Goal: Transaction & Acquisition: Download file/media

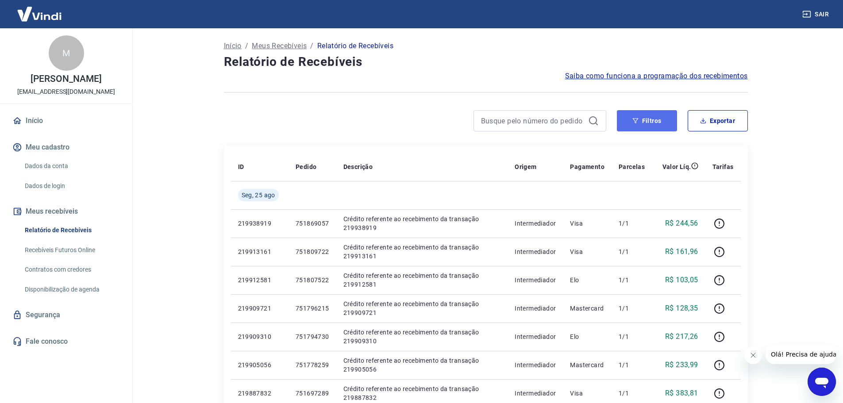
click at [644, 126] on button "Filtros" at bounding box center [647, 120] width 60 height 21
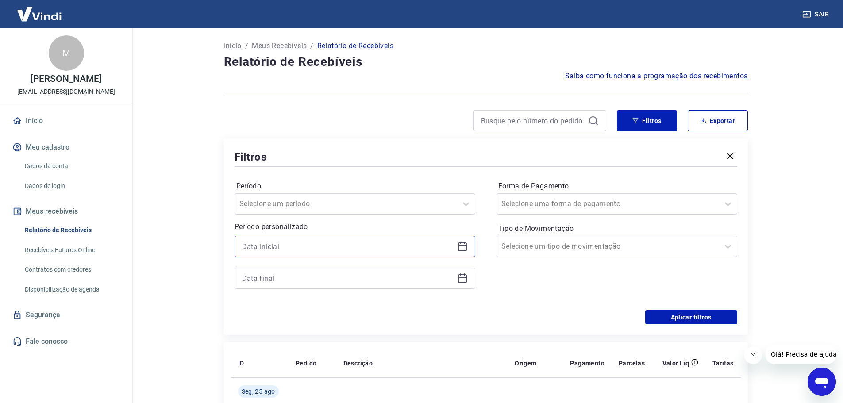
click at [361, 251] on input at bounding box center [347, 246] width 211 height 13
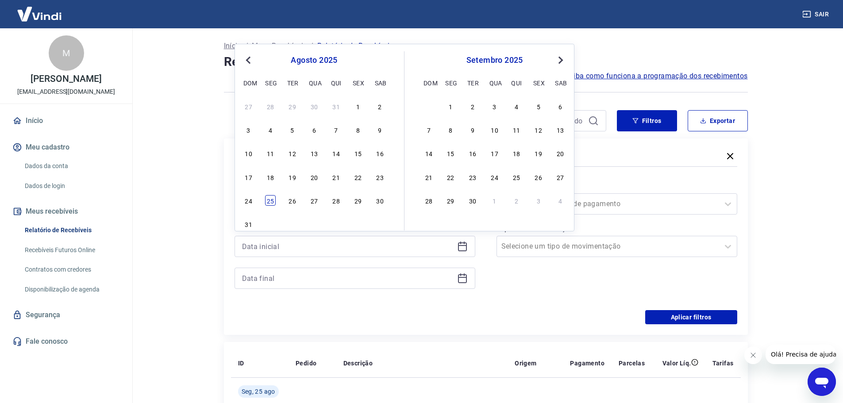
click at [269, 199] on div "25" at bounding box center [270, 200] width 11 height 11
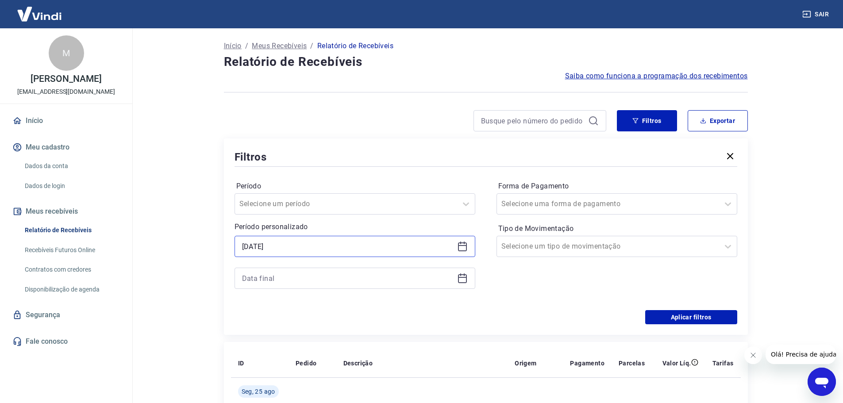
click at [290, 245] on input "[DATE]" at bounding box center [347, 246] width 211 height 13
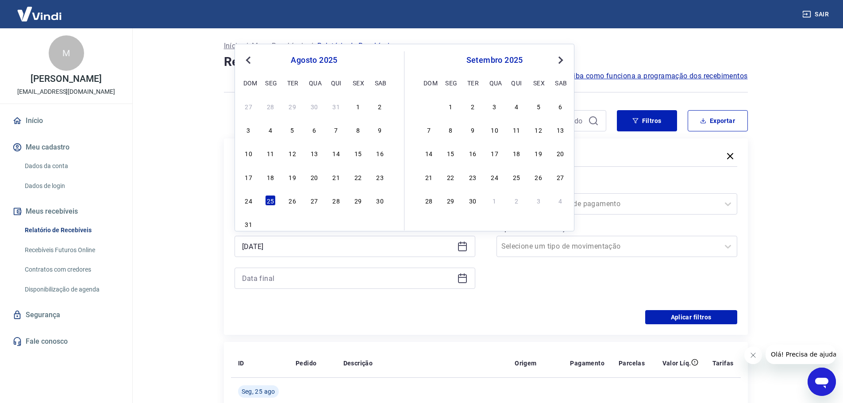
click at [356, 184] on div "27 28 29 30 31 1 2 3 4 5 6 7 8 9 10 11 12 13 14 15 16 17 18 19 20 21 22 23 24 2…" at bounding box center [314, 165] width 144 height 131
click at [361, 177] on div "22" at bounding box center [358, 177] width 11 height 11
type input "[DATE]"
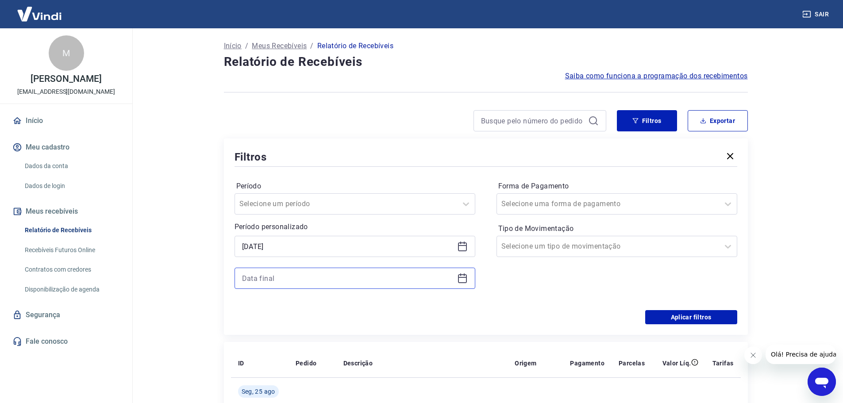
click at [287, 275] on input at bounding box center [347, 278] width 211 height 13
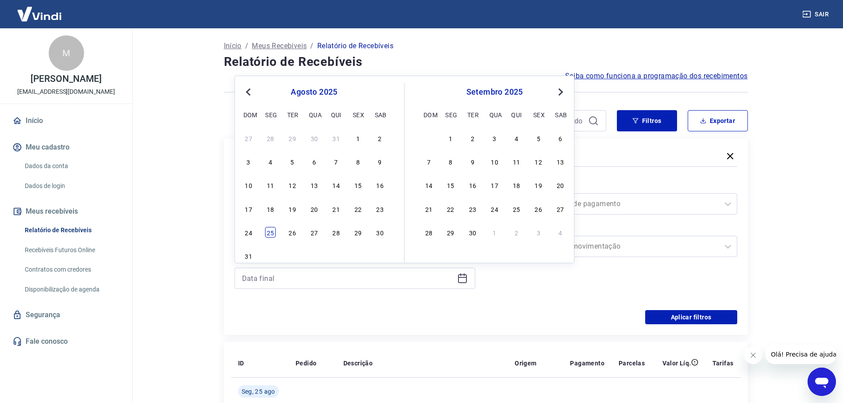
click at [265, 233] on div "25" at bounding box center [270, 232] width 11 height 11
type input "[DATE]"
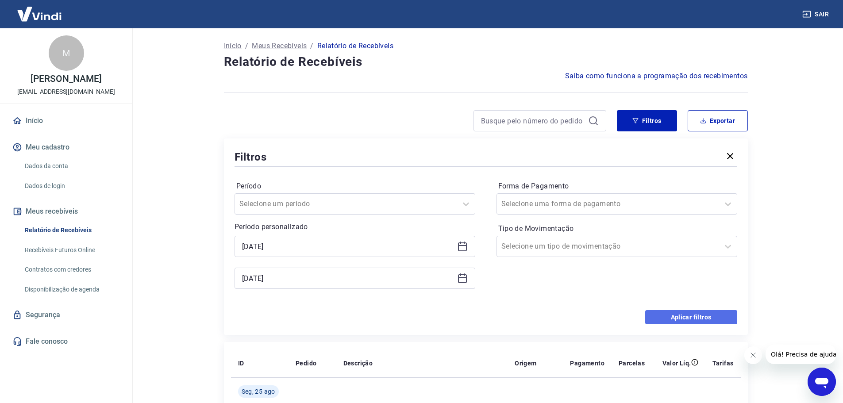
click at [666, 315] on button "Aplicar filtros" at bounding box center [691, 317] width 92 height 14
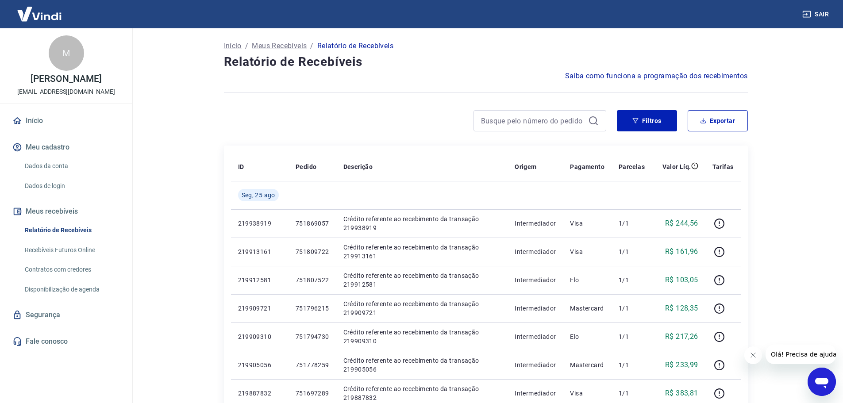
click at [399, 127] on div at bounding box center [415, 120] width 382 height 21
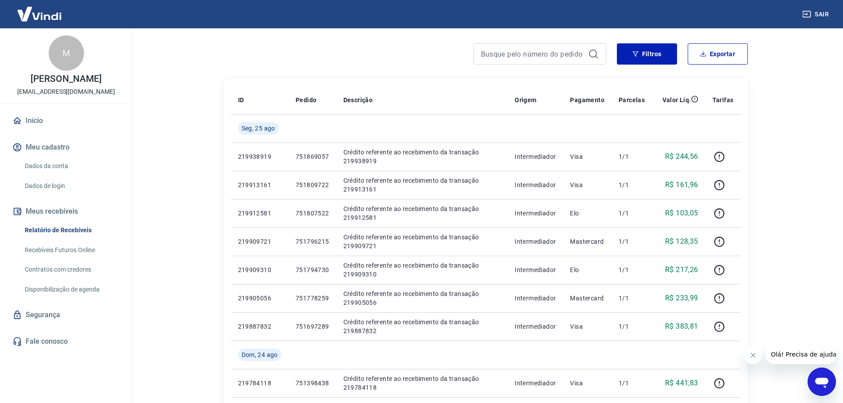
scroll to position [44, 0]
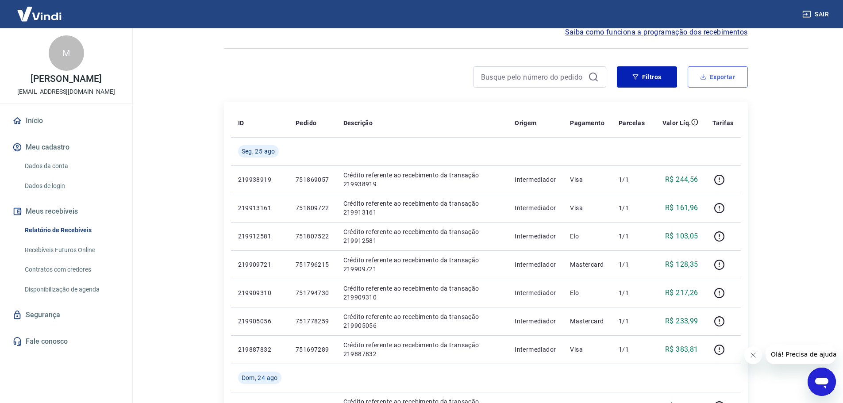
click at [721, 74] on button "Exportar" at bounding box center [717, 76] width 60 height 21
type input "[DATE]"
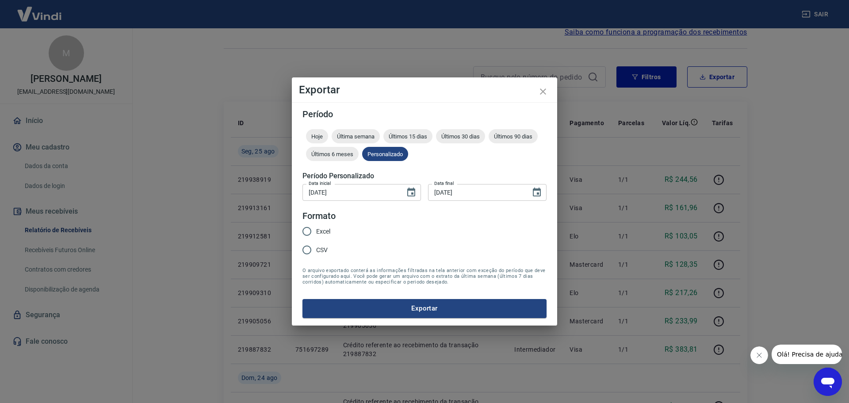
click at [318, 230] on span "Excel" at bounding box center [323, 231] width 14 height 9
click at [316, 230] on input "Excel" at bounding box center [307, 231] width 19 height 19
radio input "true"
click at [387, 303] on button "Exportar" at bounding box center [425, 308] width 244 height 19
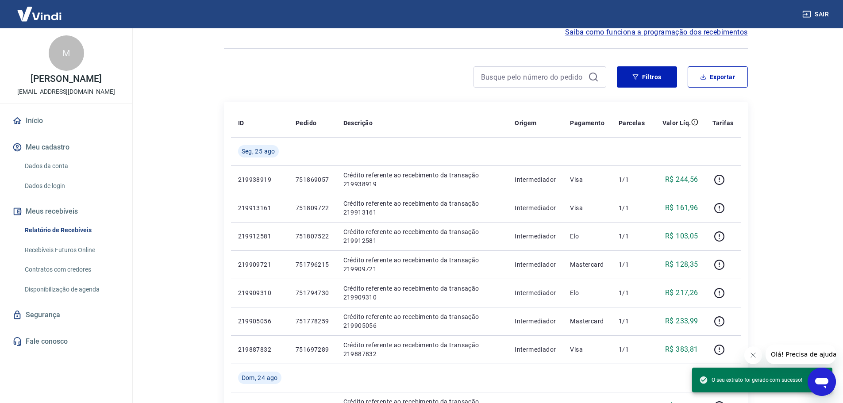
click at [247, 80] on div at bounding box center [415, 76] width 382 height 21
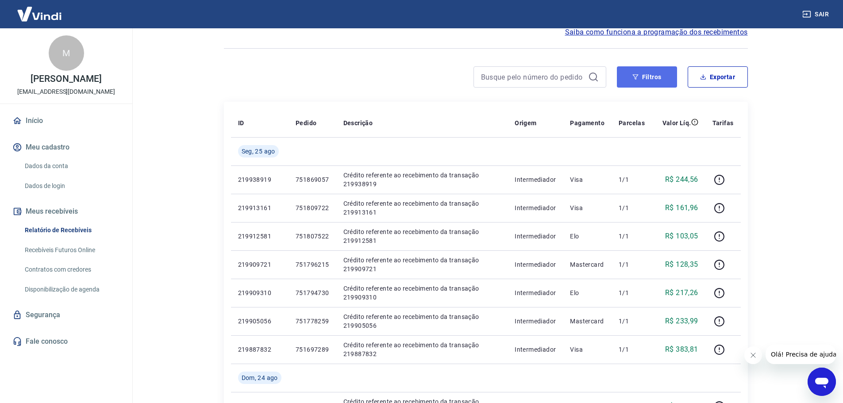
click at [640, 73] on button "Filtros" at bounding box center [647, 76] width 60 height 21
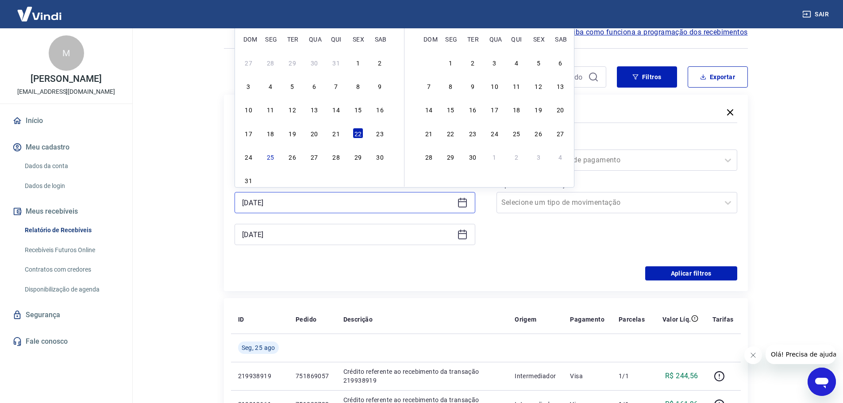
click at [293, 207] on input "[DATE]" at bounding box center [347, 202] width 211 height 13
click at [426, 262] on div "Período Selecione um período Período personalizado [DATE] Previous Month Next M…" at bounding box center [485, 196] width 503 height 142
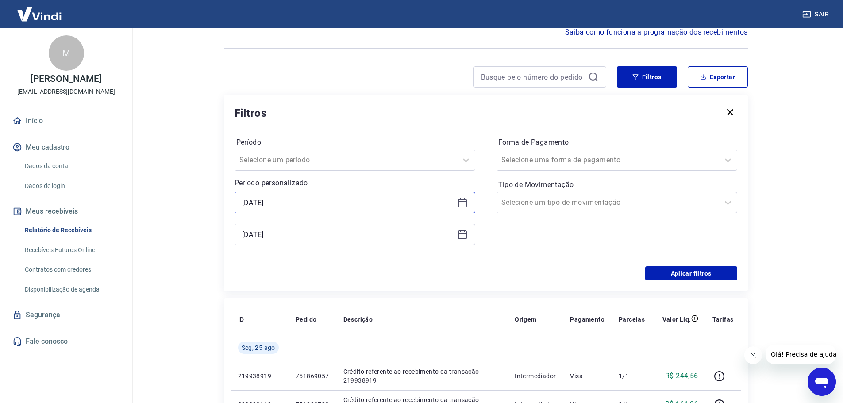
click at [270, 205] on input "[DATE]" at bounding box center [347, 202] width 211 height 13
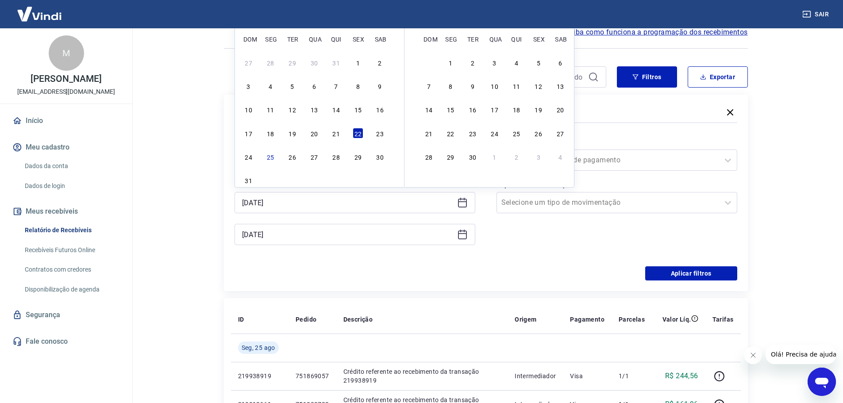
click at [515, 257] on div "Período Selecione um período Período personalizado [DATE] Previous Month Next M…" at bounding box center [485, 196] width 503 height 142
